Goal: Information Seeking & Learning: Learn about a topic

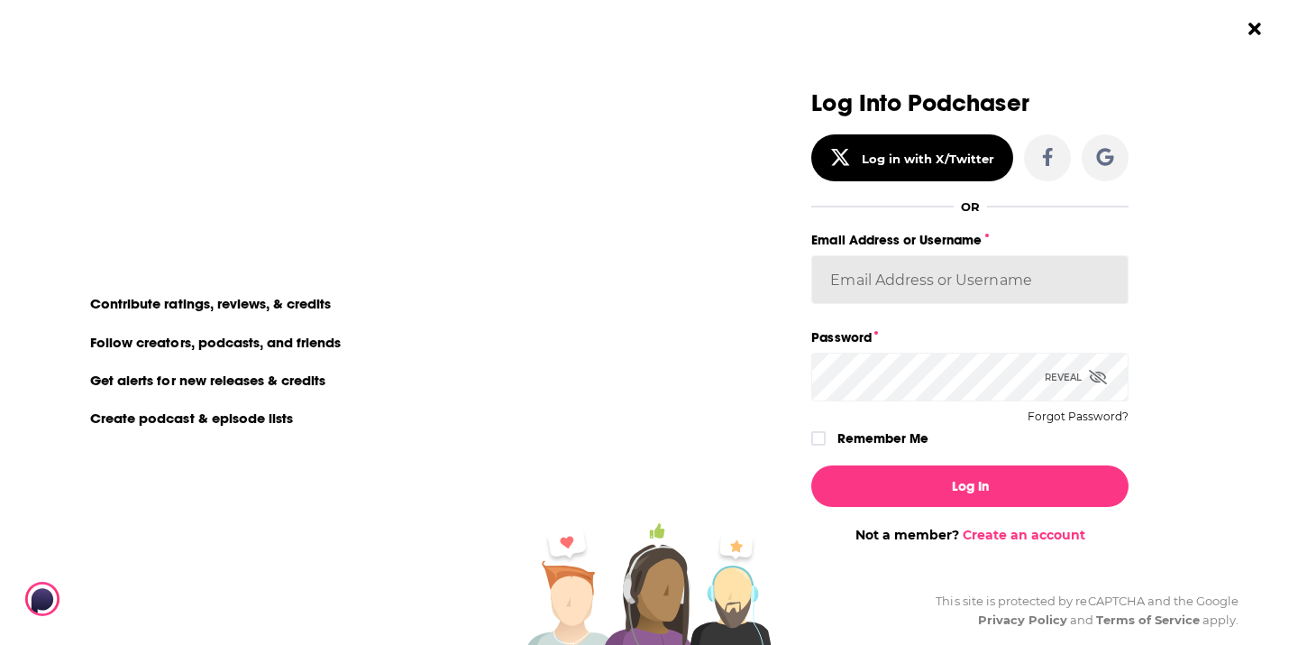
click at [867, 293] on input "Email Address or Username" at bounding box center [970, 279] width 317 height 49
click at [0, 357] on com-1password-button at bounding box center [0, 357] width 0 height 0
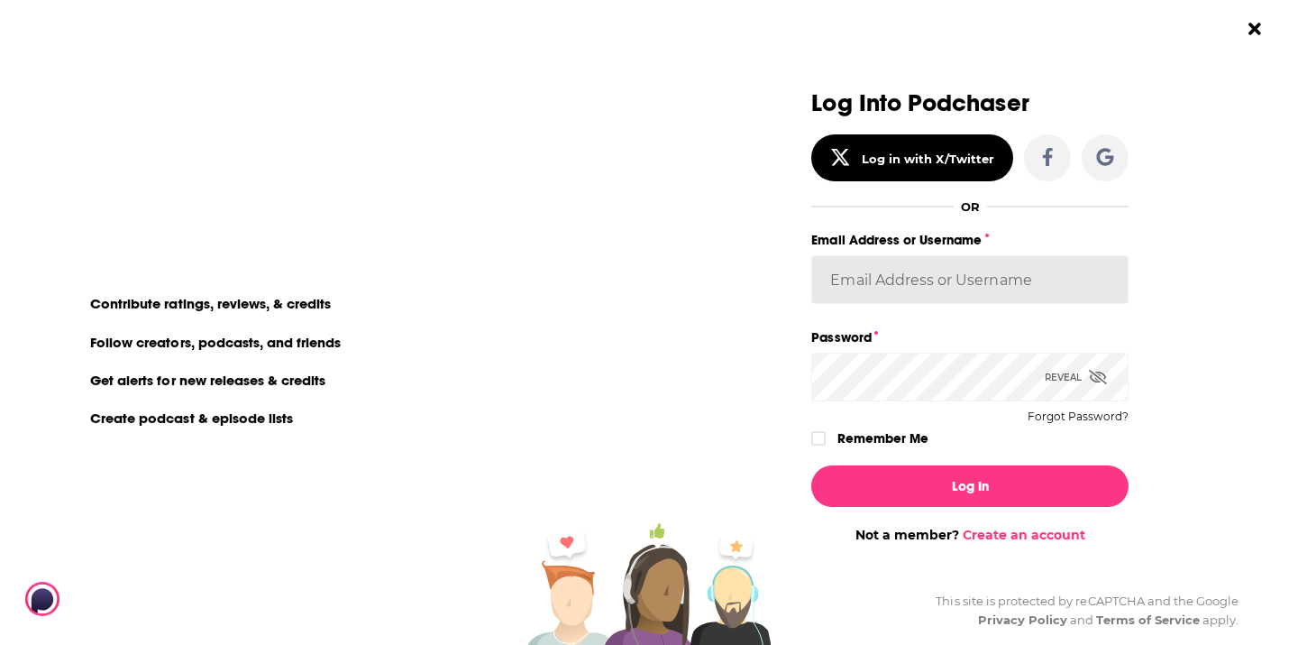
click at [0, 357] on com-1password-button at bounding box center [0, 357] width 0 height 0
type input "[EMAIL_ADDRESS][DOMAIN_NAME]"
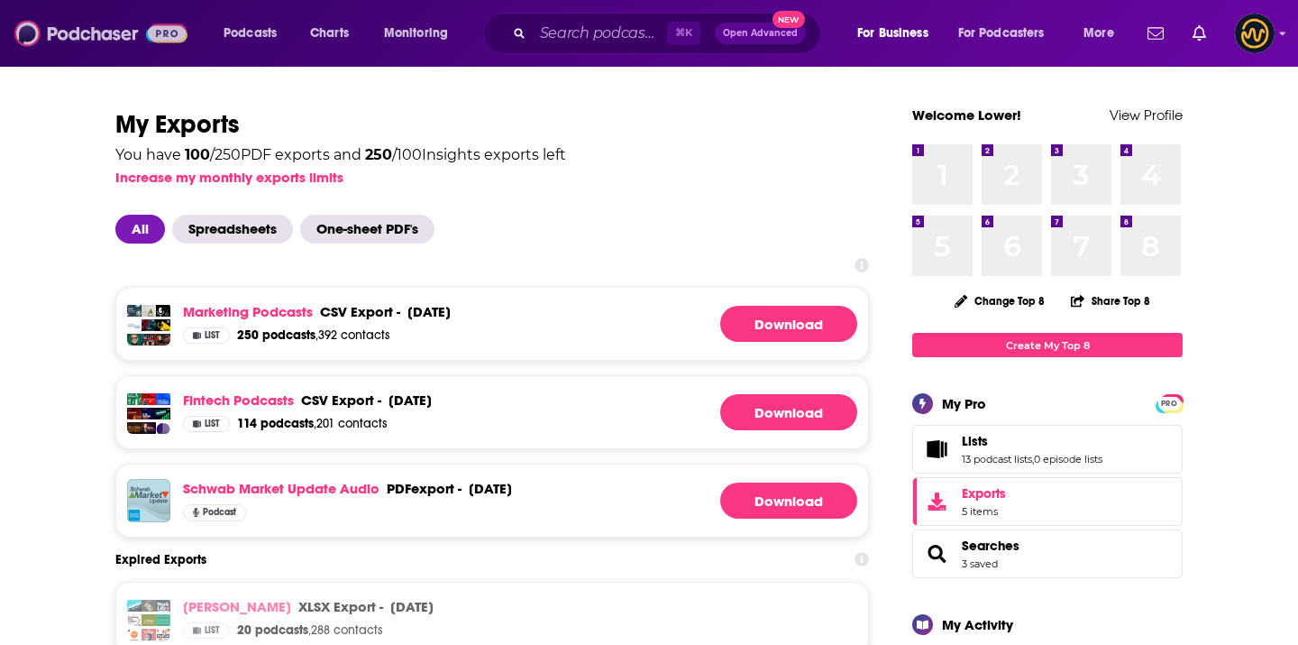
click at [105, 36] on img at bounding box center [100, 33] width 173 height 34
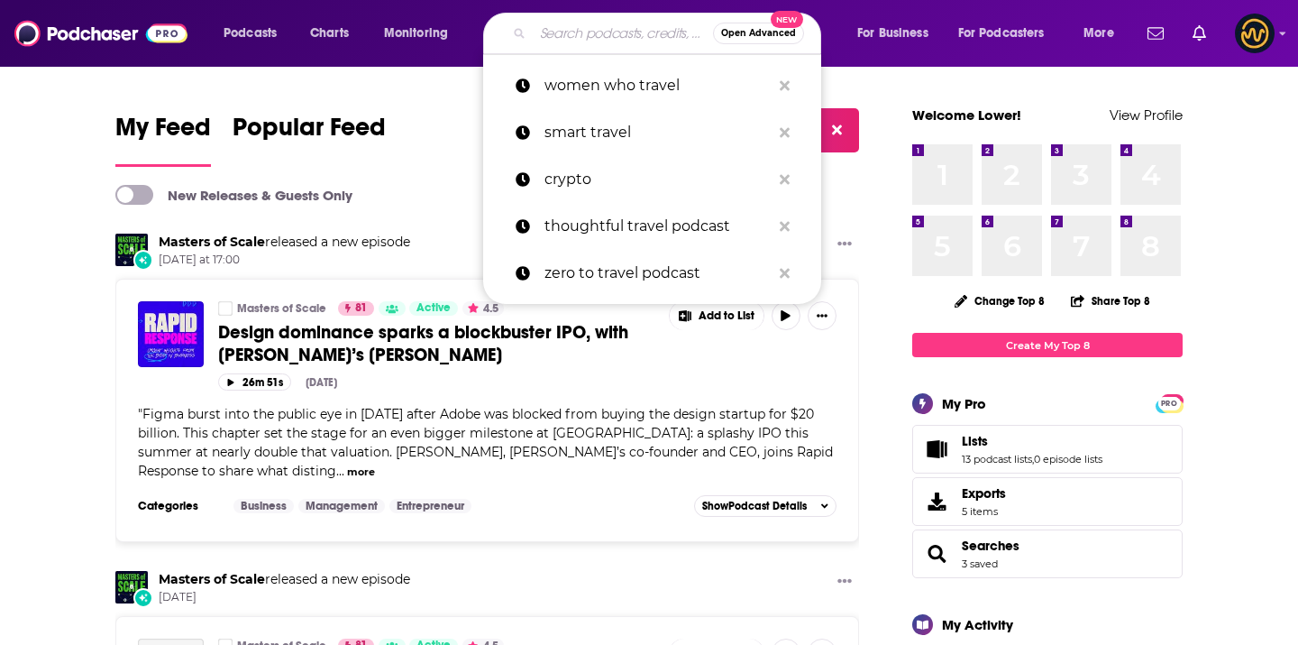
click at [574, 38] on input "Search podcasts, credits, & more..." at bounding box center [623, 33] width 180 height 29
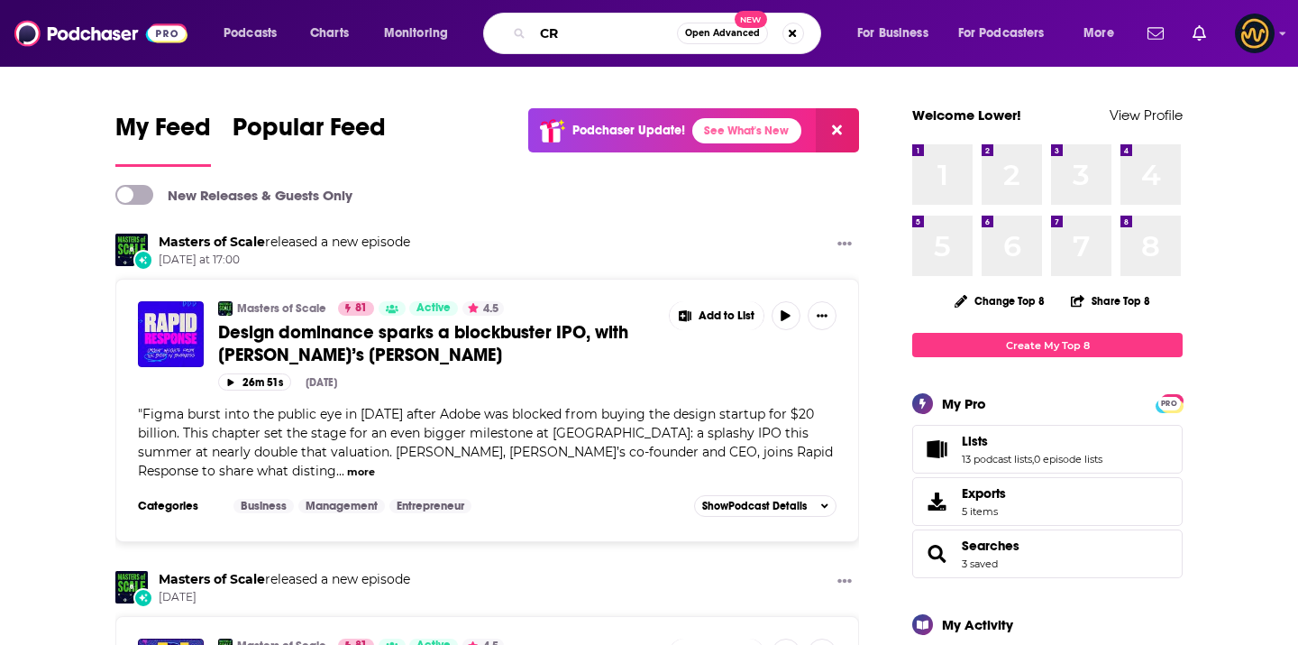
type input "C"
type input "crypto"
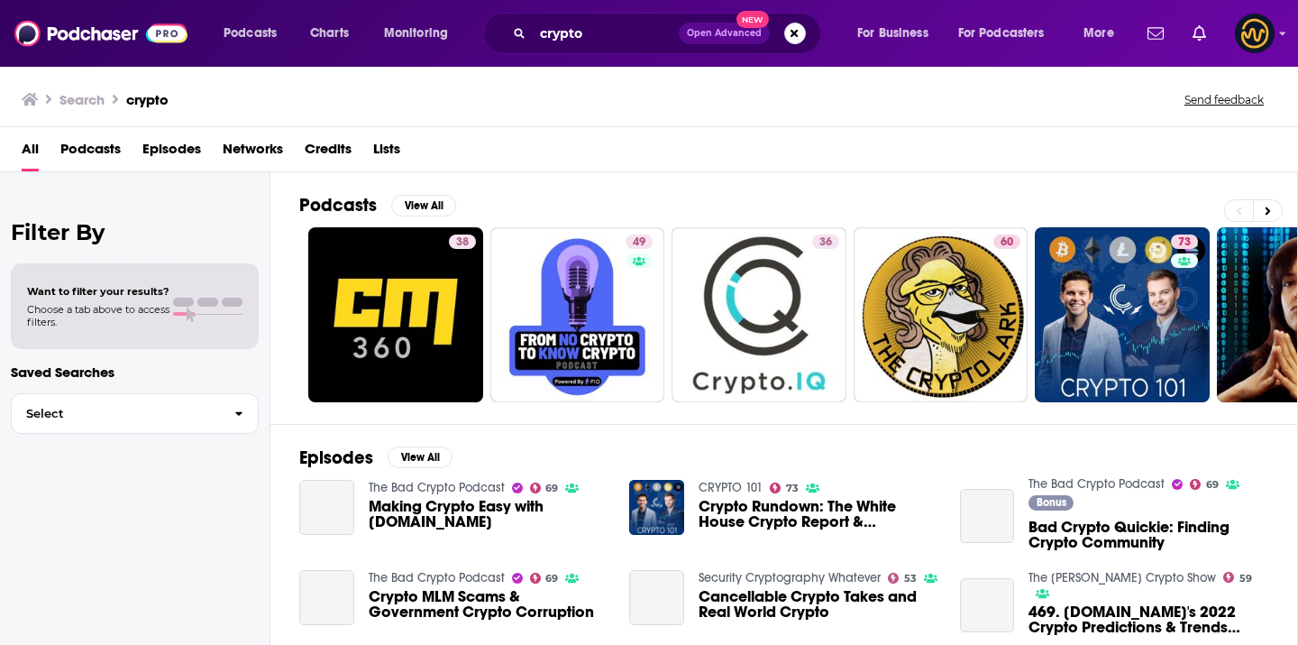
click at [102, 148] on span "Podcasts" at bounding box center [90, 152] width 60 height 37
